Goal: Navigation & Orientation: Go to known website

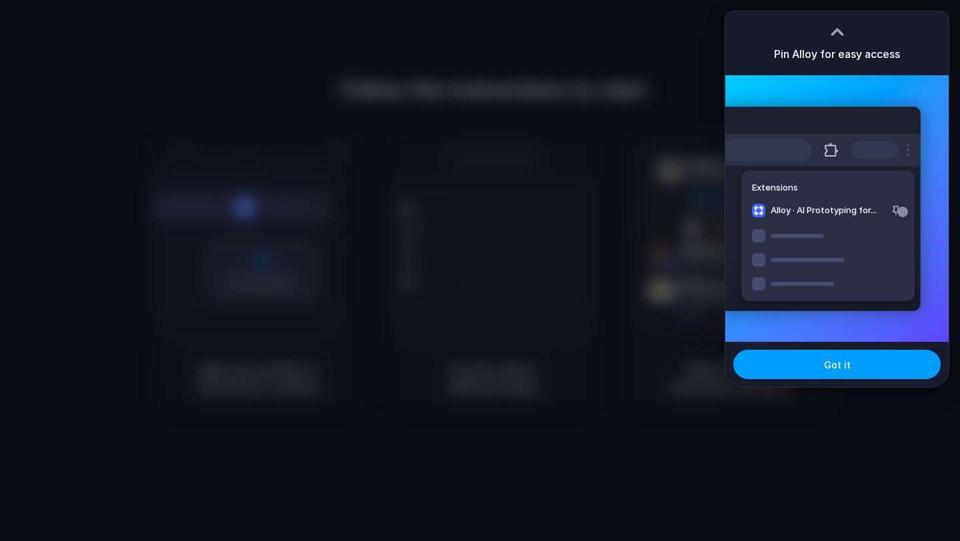
click at [797, 364] on button "Got it" at bounding box center [836, 364] width 207 height 29
